Goal: Use online tool/utility: Utilize a website feature to perform a specific function

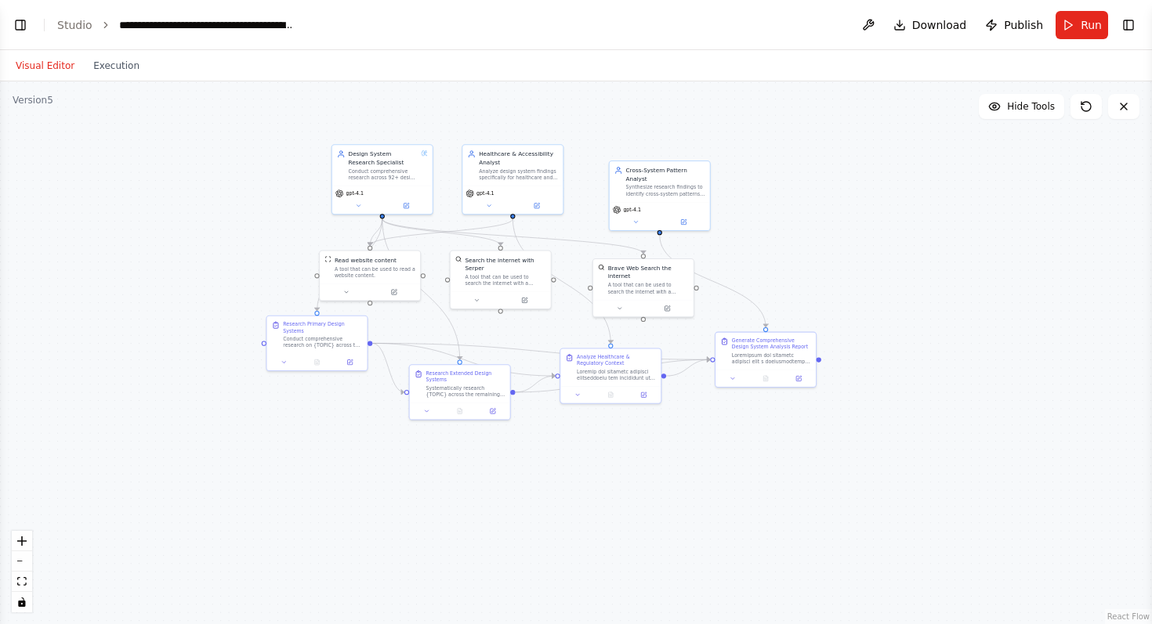
scroll to position [5808, 0]
click at [1086, 24] on span "Run" at bounding box center [1090, 25] width 21 height 16
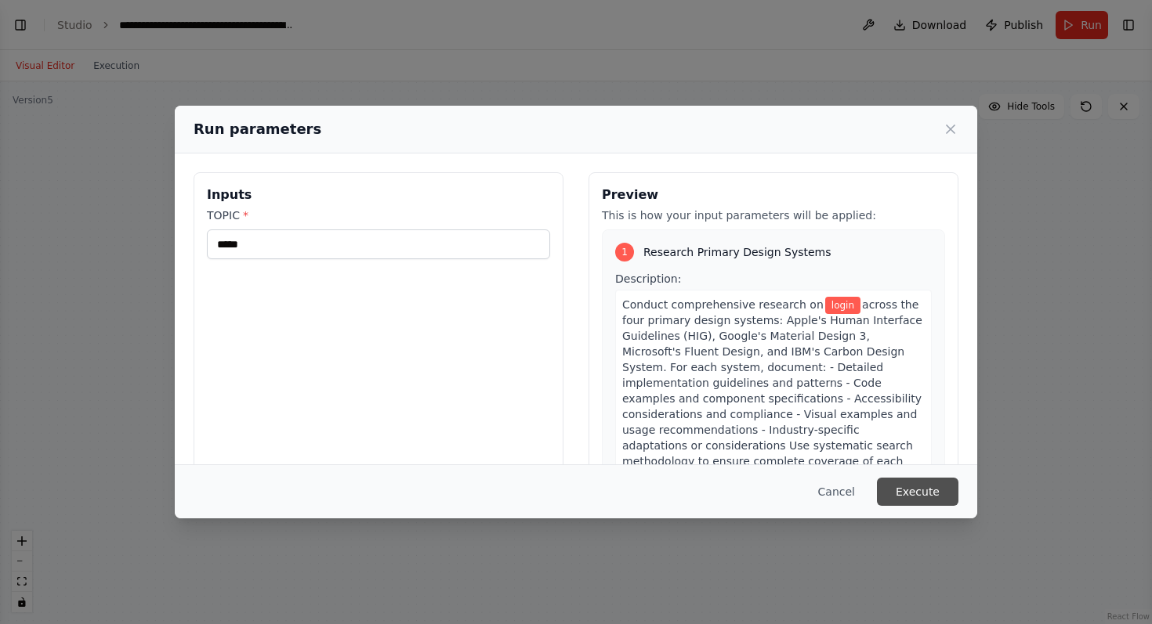
click at [918, 488] on button "Execute" at bounding box center [917, 492] width 81 height 28
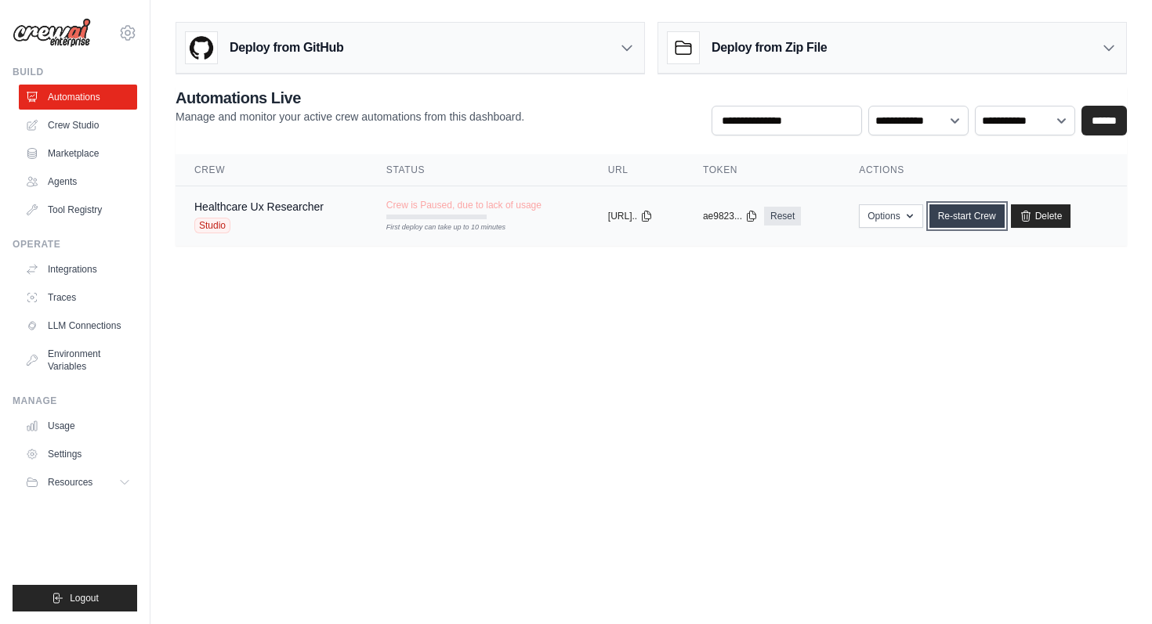
click at [989, 222] on link "Re-start Crew" at bounding box center [966, 216] width 75 height 24
